Goal: Task Accomplishment & Management: Manage account settings

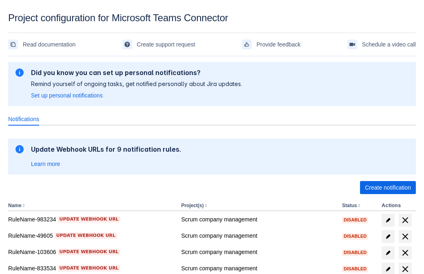
click at [388, 188] on span "Create notification" at bounding box center [388, 187] width 46 height 13
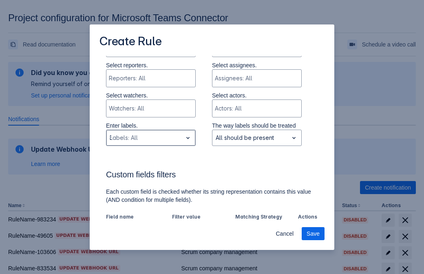
type input "338923_label"
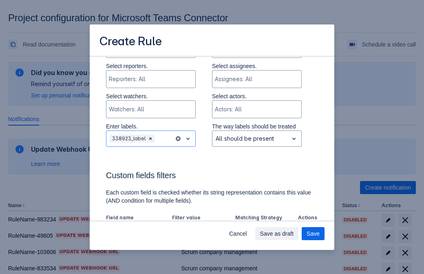
scroll to position [505, 0]
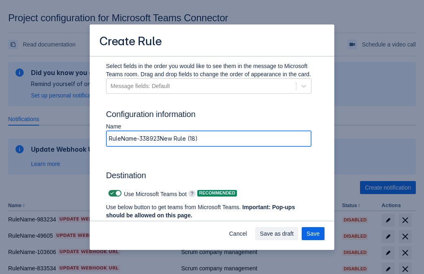
type input "RuleName-338923New Rule (18)"
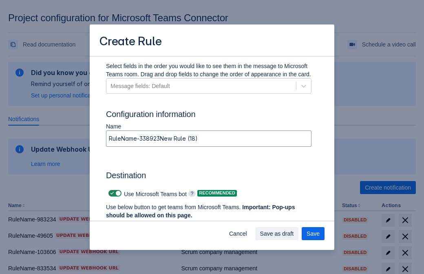
click at [111, 193] on span at bounding box center [112, 193] width 7 height 7
click at [111, 193] on input "checkbox" at bounding box center [110, 193] width 5 height 5
checkbox input "false"
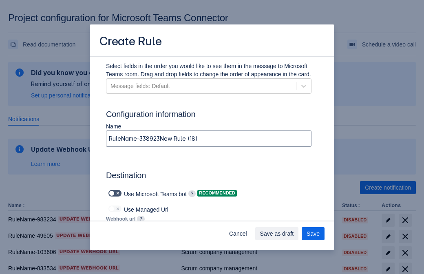
type input "[URL][DOMAIN_NAME][DATE]"
click at [294, 234] on span "Save as draft" at bounding box center [277, 233] width 34 height 13
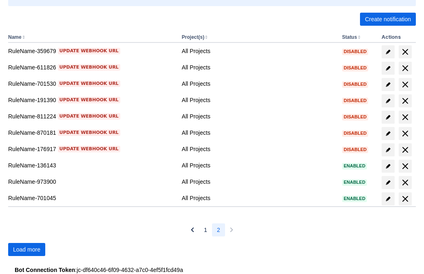
click at [26, 249] on span "Load more" at bounding box center [26, 249] width 27 height 13
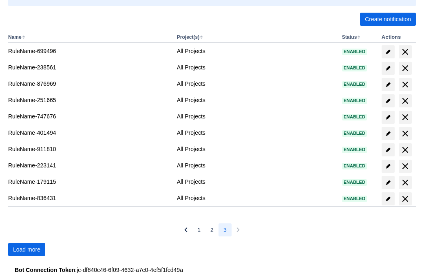
click at [26, 249] on span "Load more" at bounding box center [26, 249] width 27 height 13
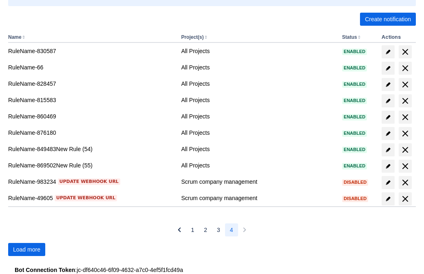
click at [26, 249] on span "Load more" at bounding box center [26, 249] width 27 height 13
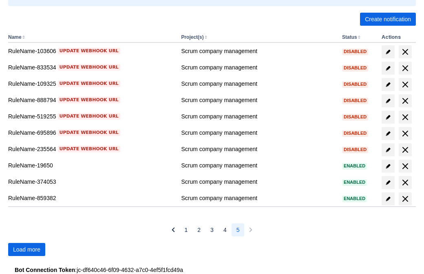
click at [26, 249] on span "Load more" at bounding box center [26, 249] width 27 height 13
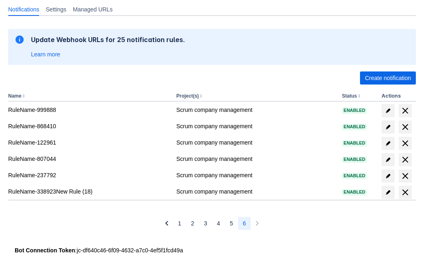
click at [405, 192] on span "delete" at bounding box center [405, 192] width 10 height 10
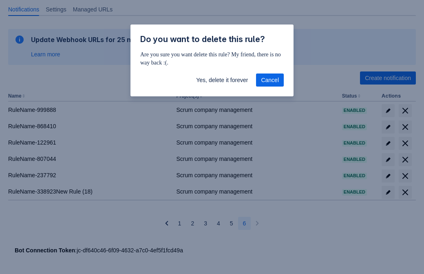
click at [222, 80] on span "Yes, delete it forever" at bounding box center [222, 79] width 52 height 13
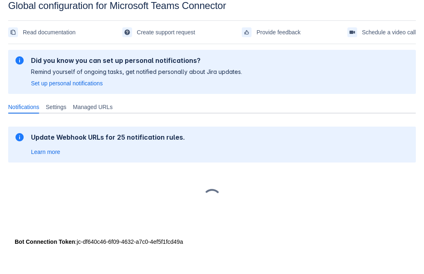
scroll to position [12, 0]
